Goal: Find specific page/section: Find specific page/section

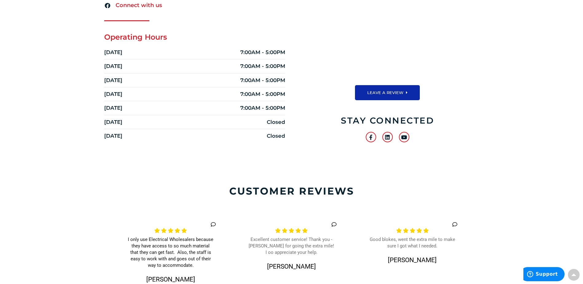
scroll to position [26, 0]
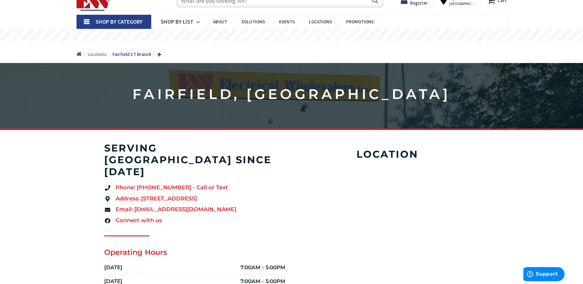
click at [92, 52] on span "Locations" at bounding box center [97, 54] width 19 height 6
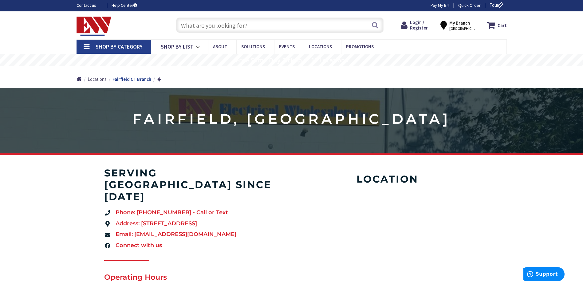
scroll to position [0, 0]
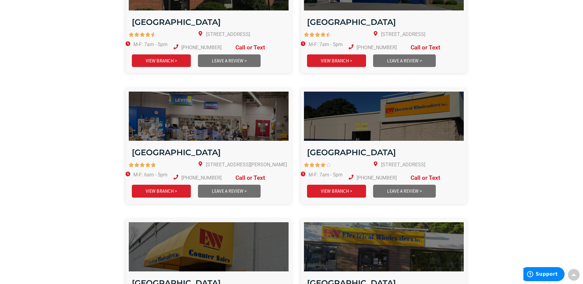
scroll to position [892, 0]
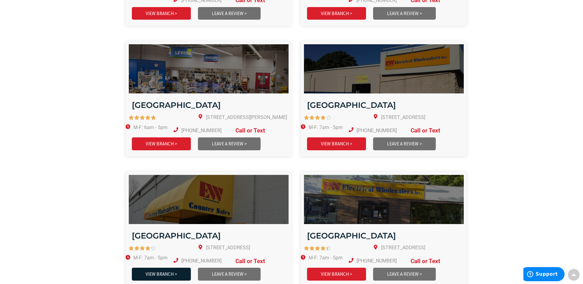
click at [172, 268] on link "VIEW BRANCH >" at bounding box center [161, 274] width 59 height 13
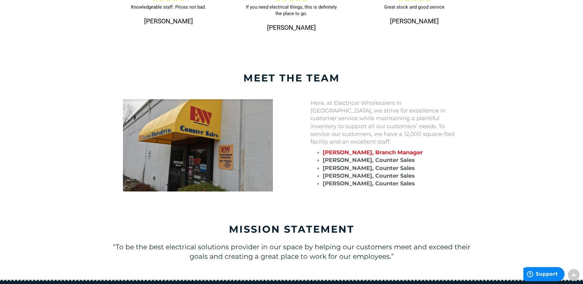
scroll to position [461, 0]
